Goal: Transaction & Acquisition: Subscribe to service/newsletter

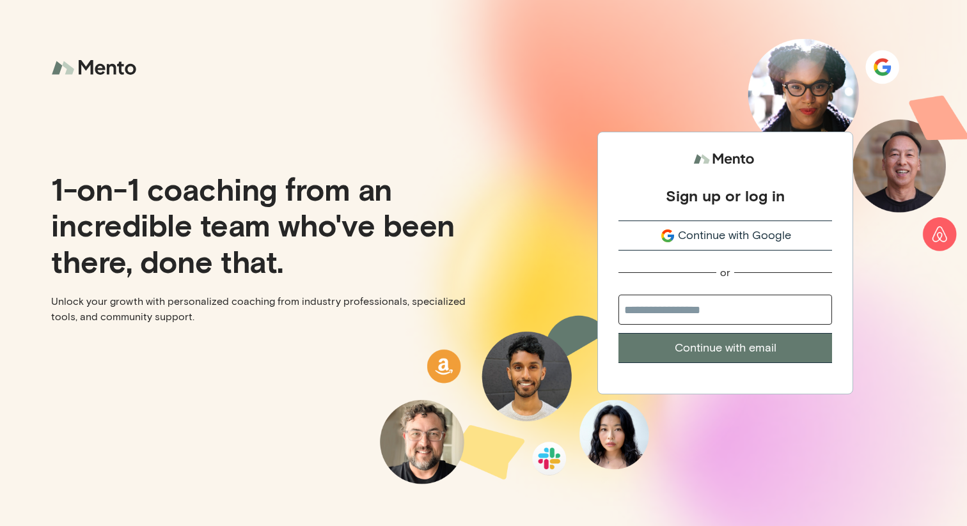
click at [716, 242] on span "Continue with Google" at bounding box center [734, 235] width 113 height 17
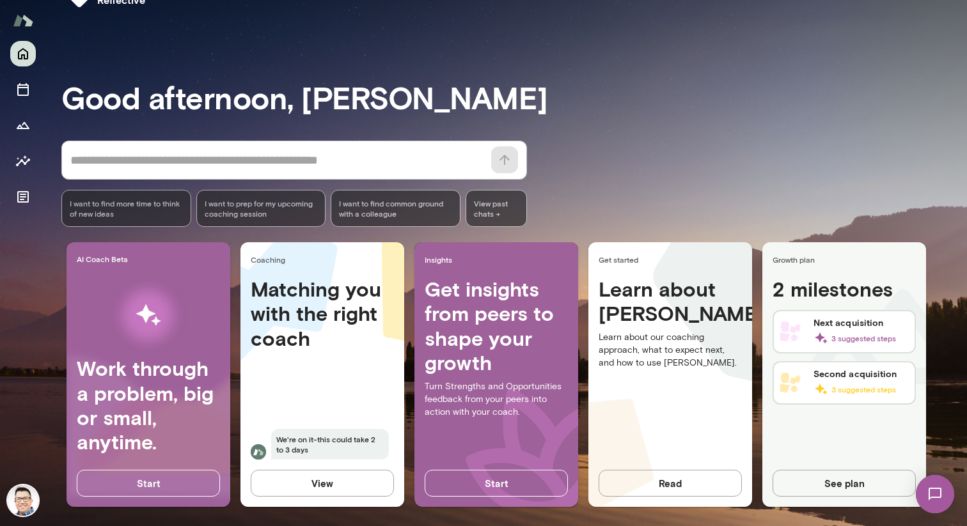
scroll to position [45, 0]
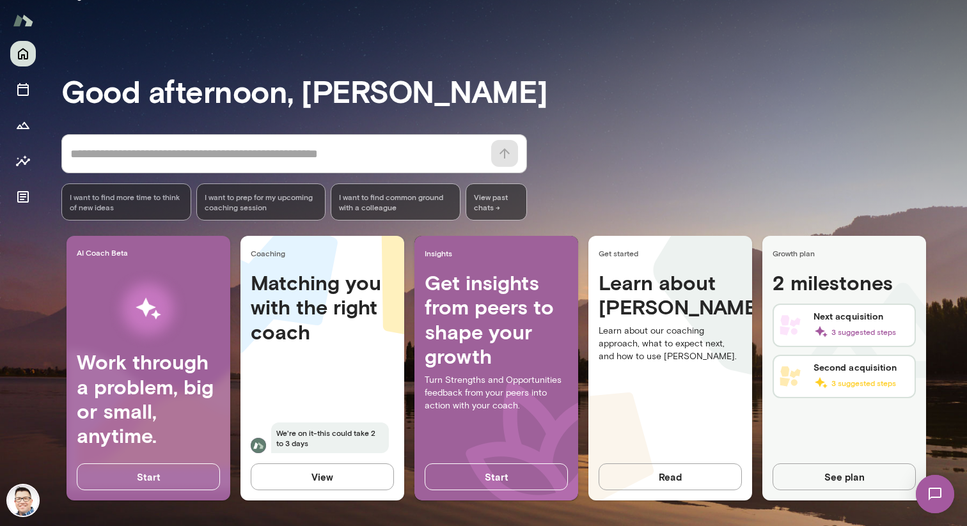
click at [933, 487] on img at bounding box center [935, 494] width 52 height 52
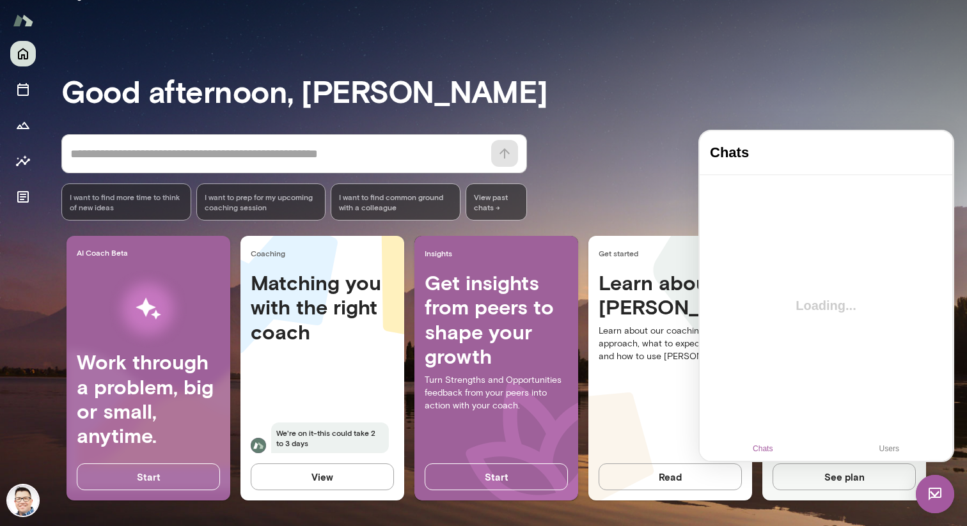
scroll to position [0, 0]
click at [601, 180] on div "* ​ ​ I want to find more time to think of new ideas I want to prep for my upco…" at bounding box center [514, 177] width 906 height 86
click at [304, 382] on div "Matching you with the right coach We're on it-this could take 2 to 3 days" at bounding box center [322, 370] width 164 height 198
click at [312, 476] on button "View" at bounding box center [322, 477] width 143 height 27
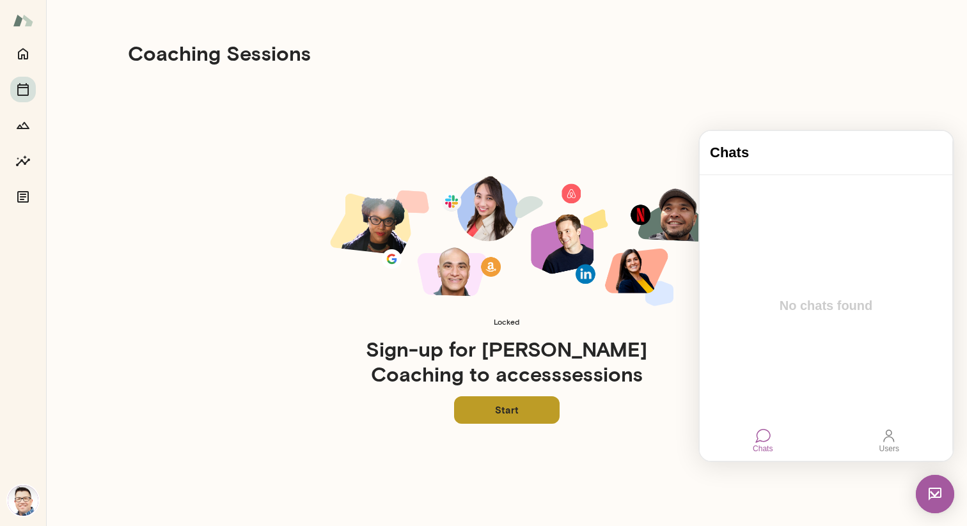
click at [532, 406] on link "Start" at bounding box center [507, 410] width 106 height 27
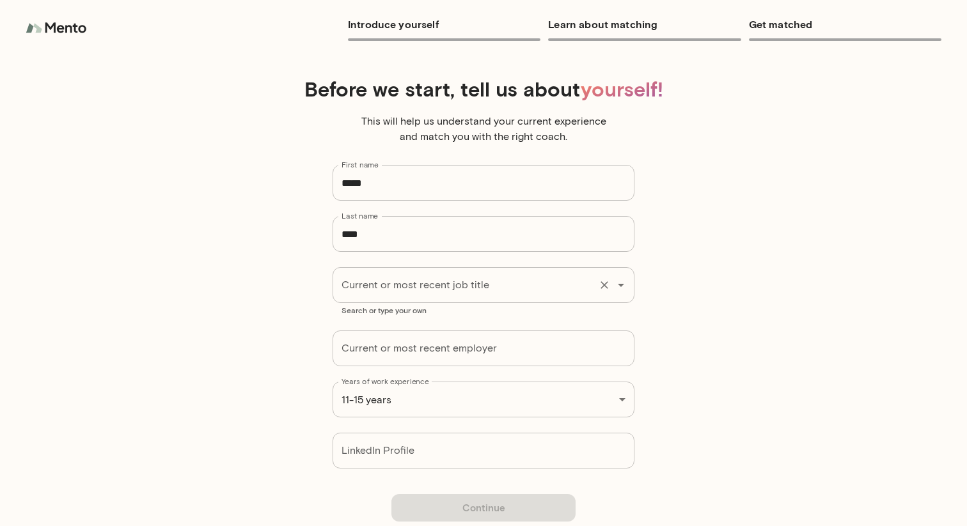
type input "**********"
click at [427, 349] on input "Current or most recent employer" at bounding box center [484, 349] width 302 height 36
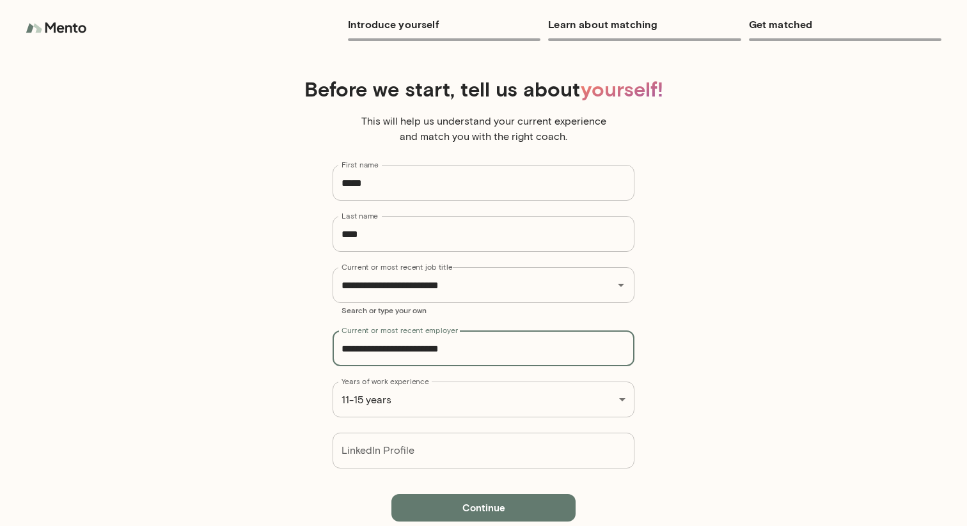
type input "**********"
click at [460, 500] on button "Continue" at bounding box center [483, 507] width 184 height 27
